Goal: Task Accomplishment & Management: Complete application form

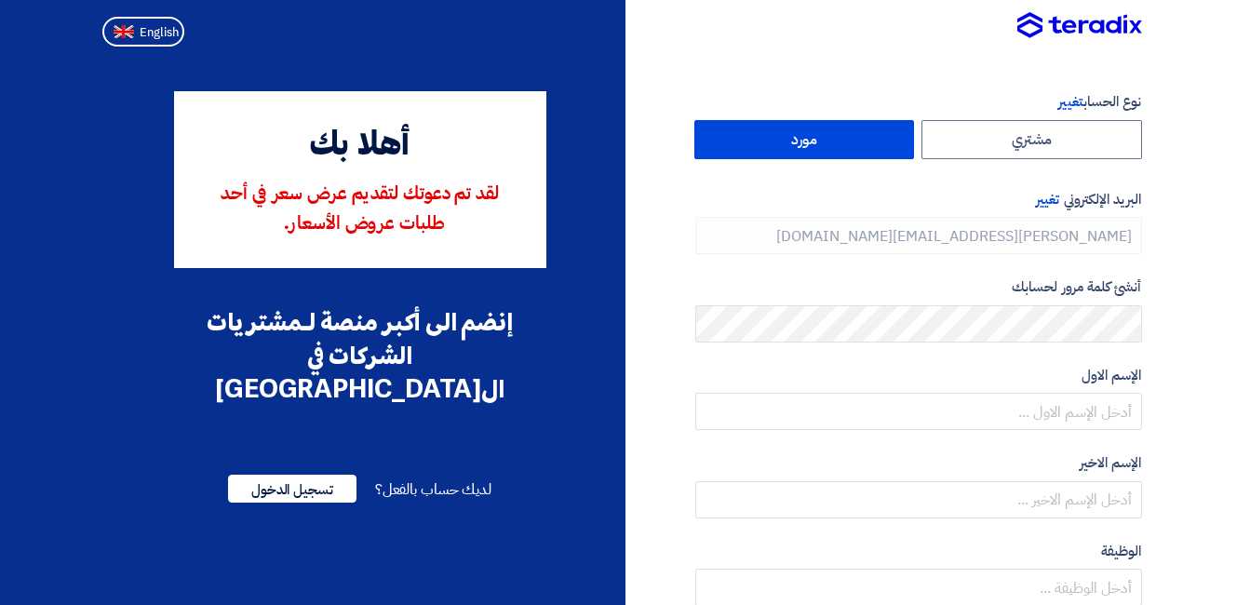
type input "[PHONE_NUMBER]"
click at [314, 475] on span "تسجيل الدخول" at bounding box center [292, 489] width 128 height 28
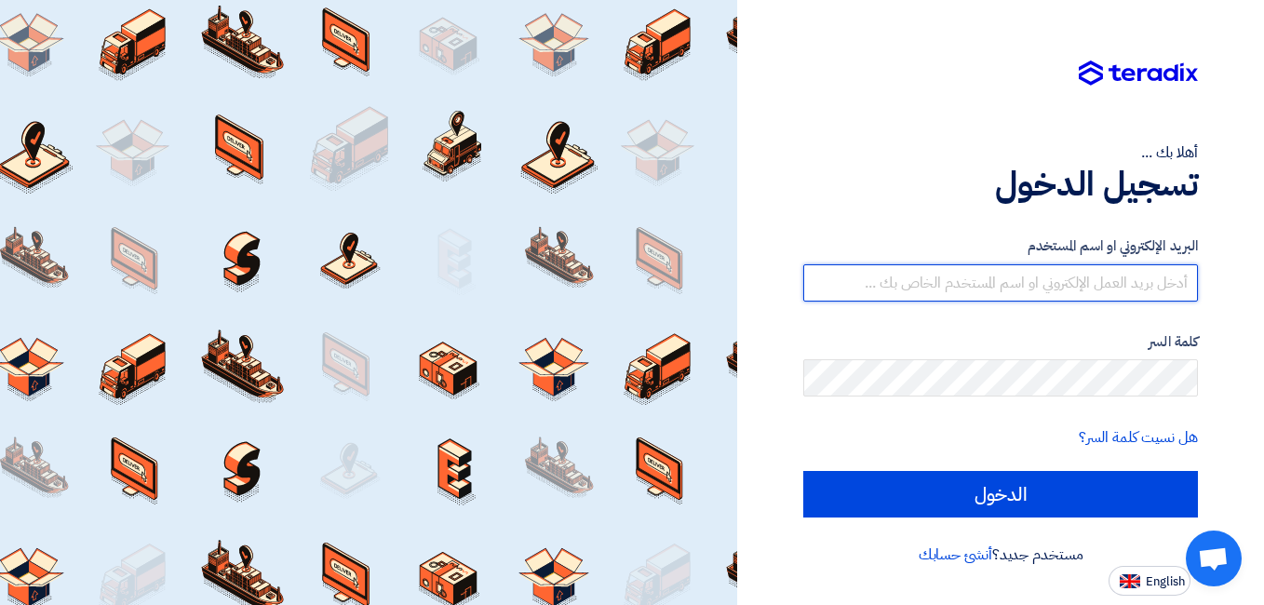
type input "[PERSON_NAME][EMAIL_ADDRESS][DOMAIN_NAME]"
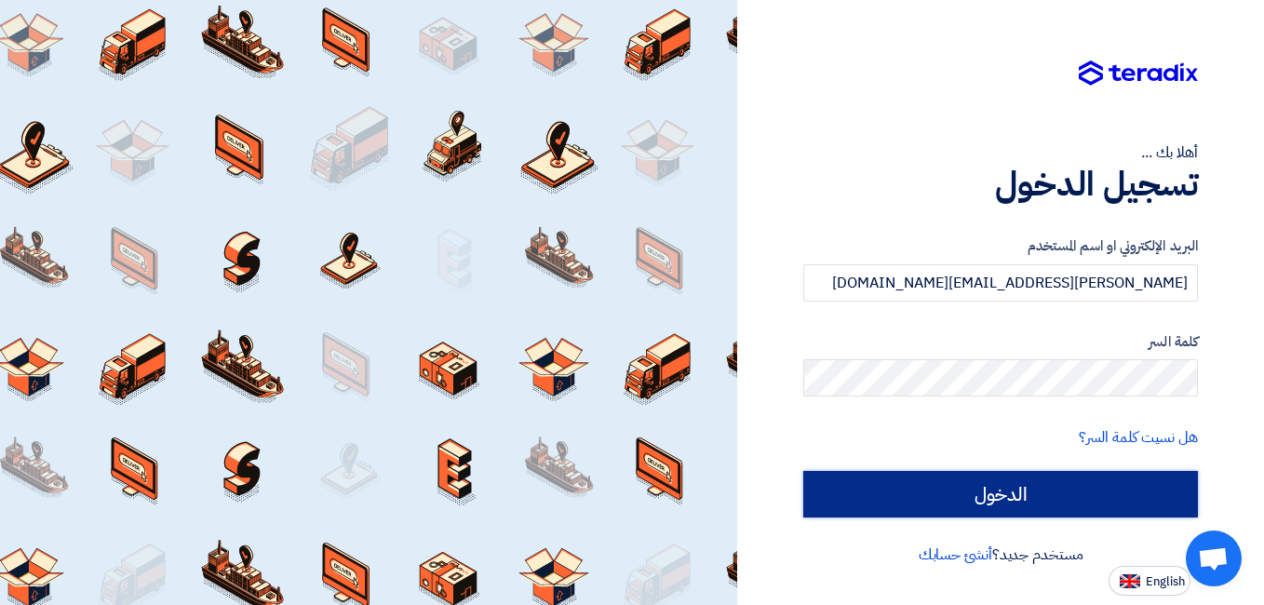
click at [953, 487] on input "الدخول" at bounding box center [1000, 494] width 395 height 47
type input "Sign in"
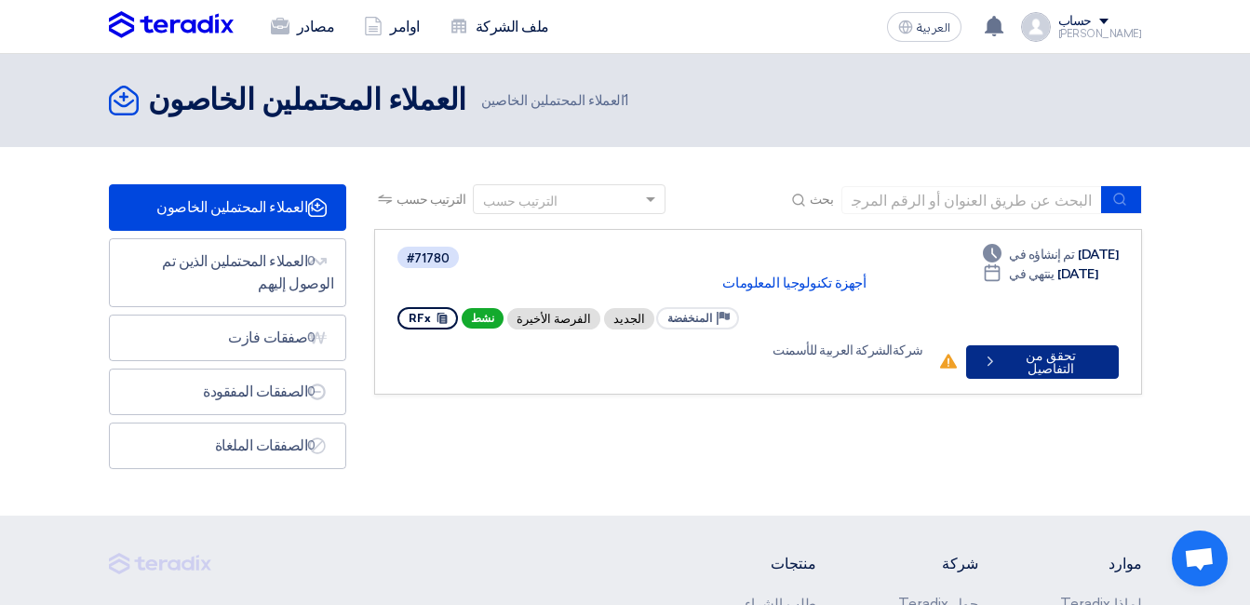
click at [1035, 350] on font "تحقق من التفاصيل" at bounding box center [1051, 363] width 96 height 26
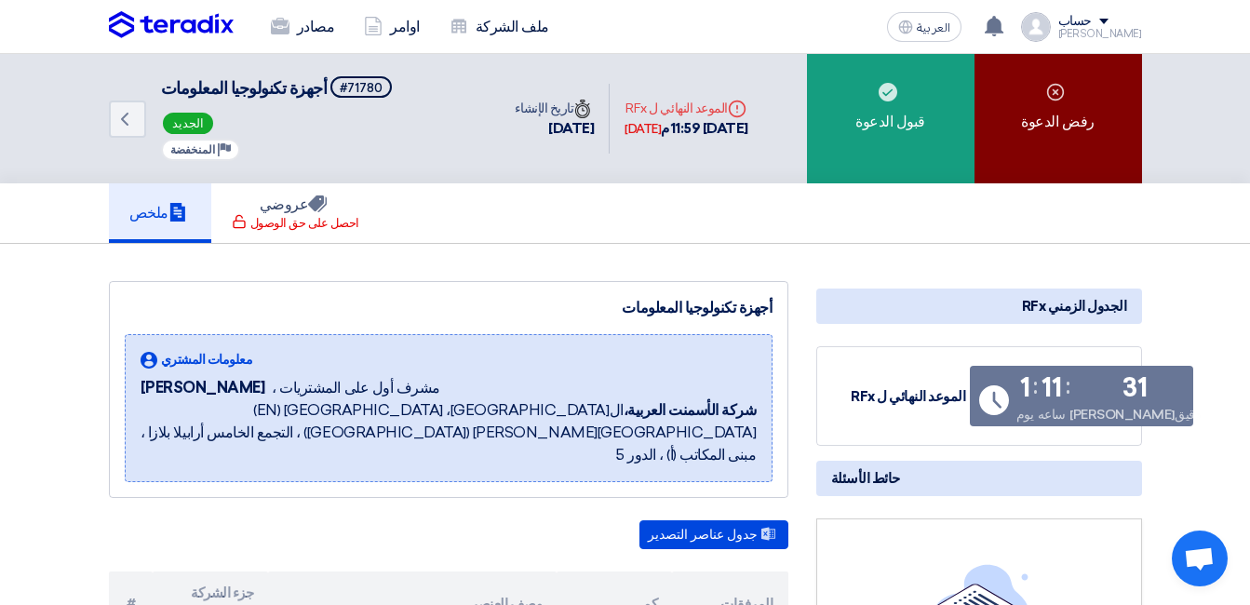
click at [1057, 100] on use at bounding box center [1055, 91] width 17 height 17
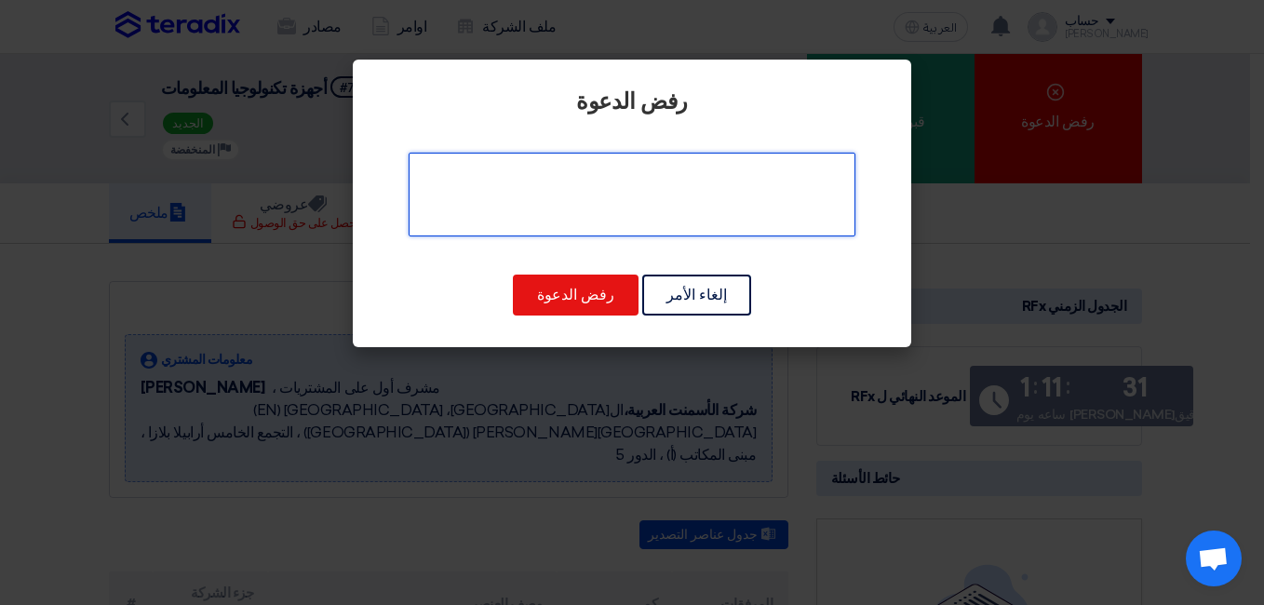
click at [680, 200] on textarea at bounding box center [632, 195] width 447 height 84
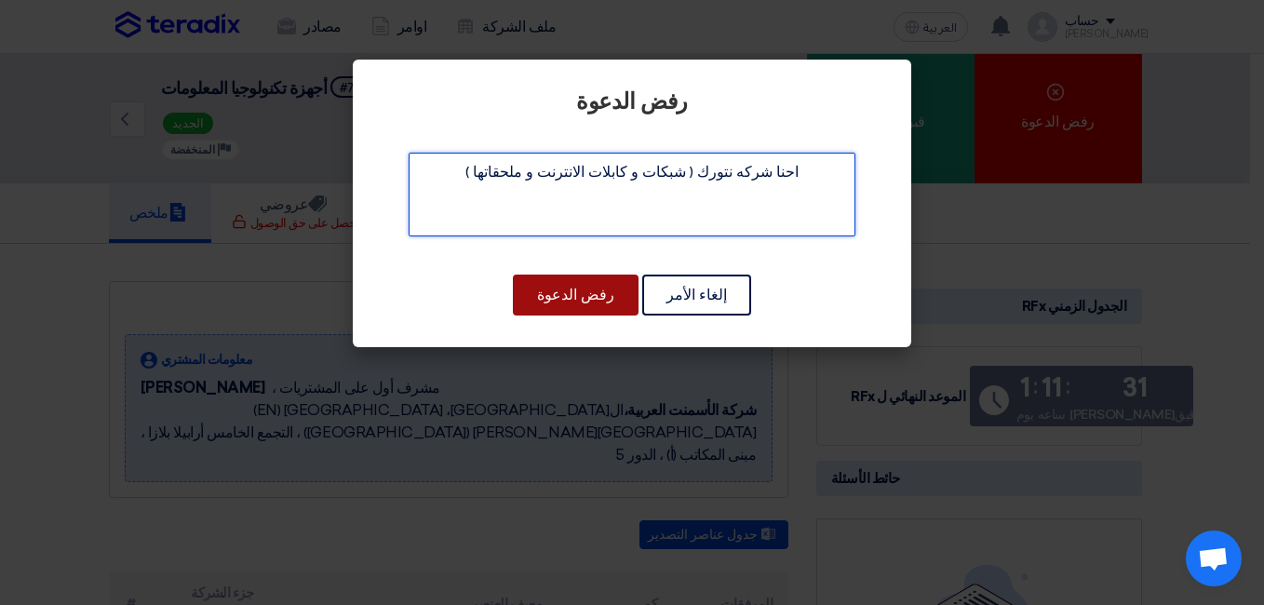
type textarea "احنا شركه نتورك ( شبكات و كابلات الانترنت و ملحقاتها )"
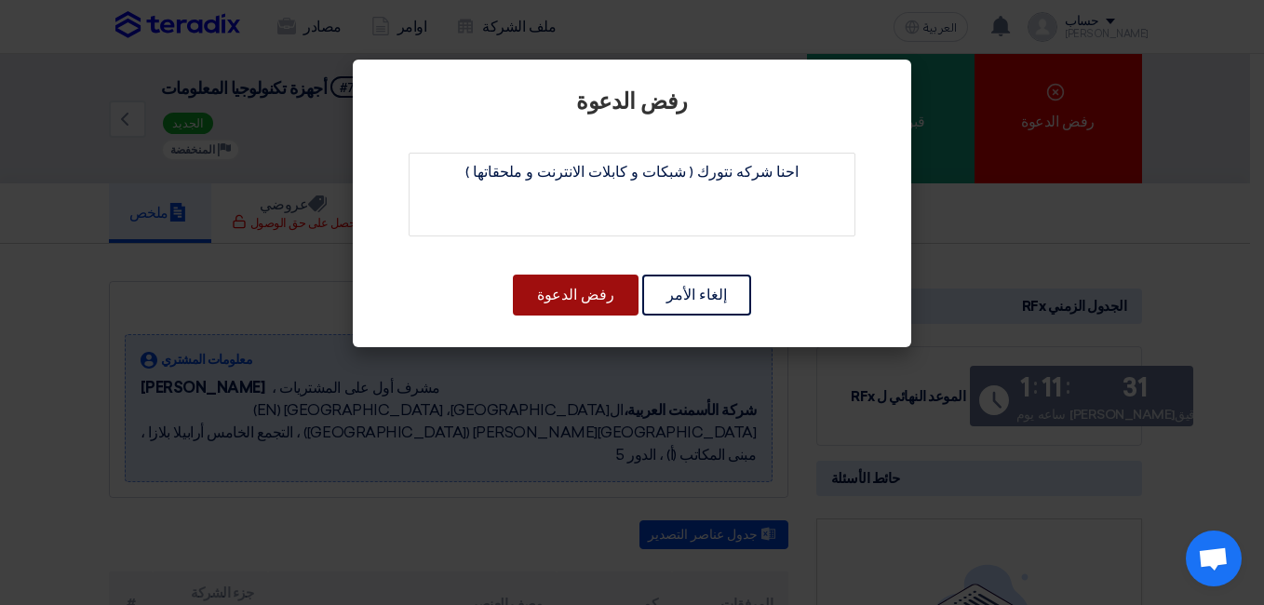
click at [575, 297] on button "رفض الدعوة" at bounding box center [576, 295] width 126 height 41
